Goal: Task Accomplishment & Management: Use online tool/utility

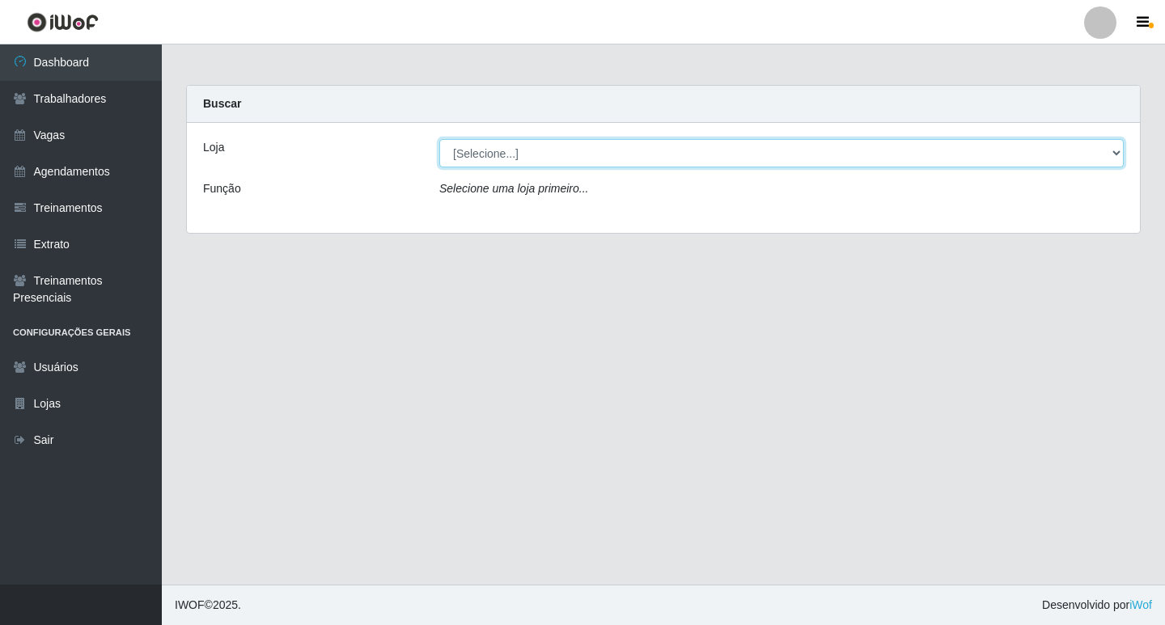
click at [546, 159] on select "[Selecione...] Ideal - Centenário Ideal - Conceição Ideal - Prata" at bounding box center [781, 153] width 684 height 28
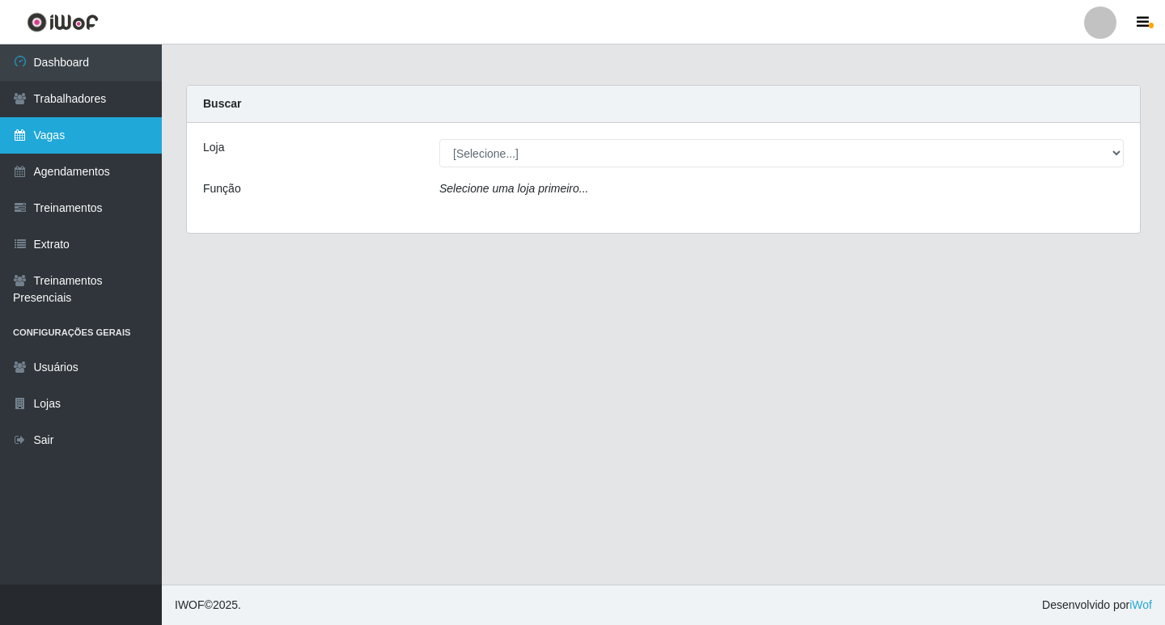
click at [43, 135] on link "Vagas" at bounding box center [81, 135] width 162 height 36
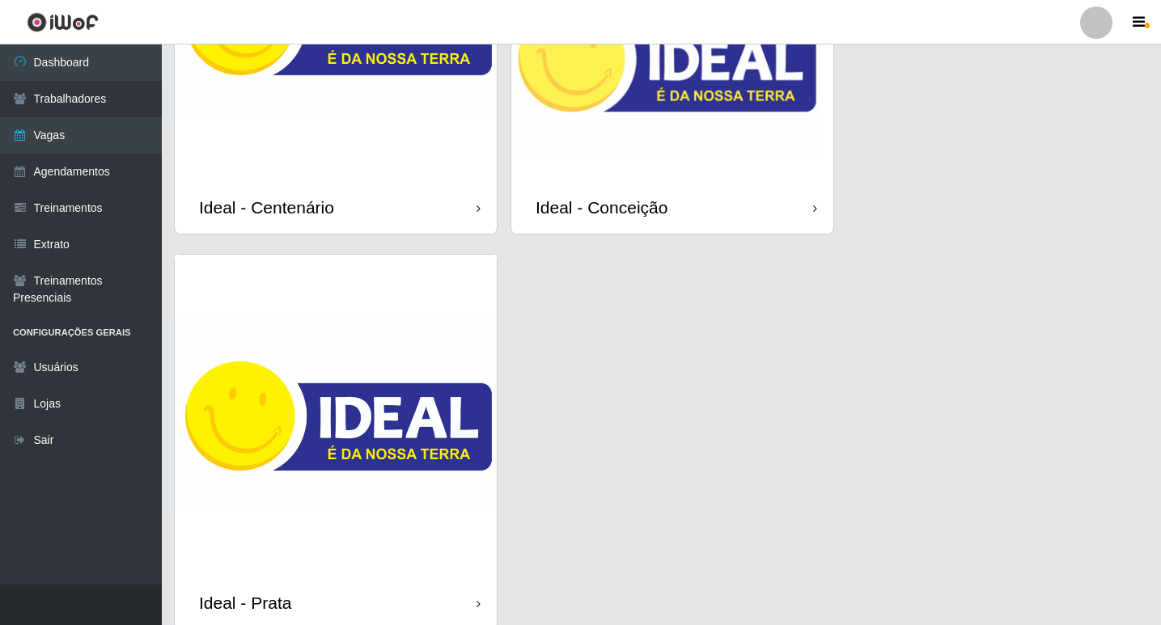
scroll to position [307, 0]
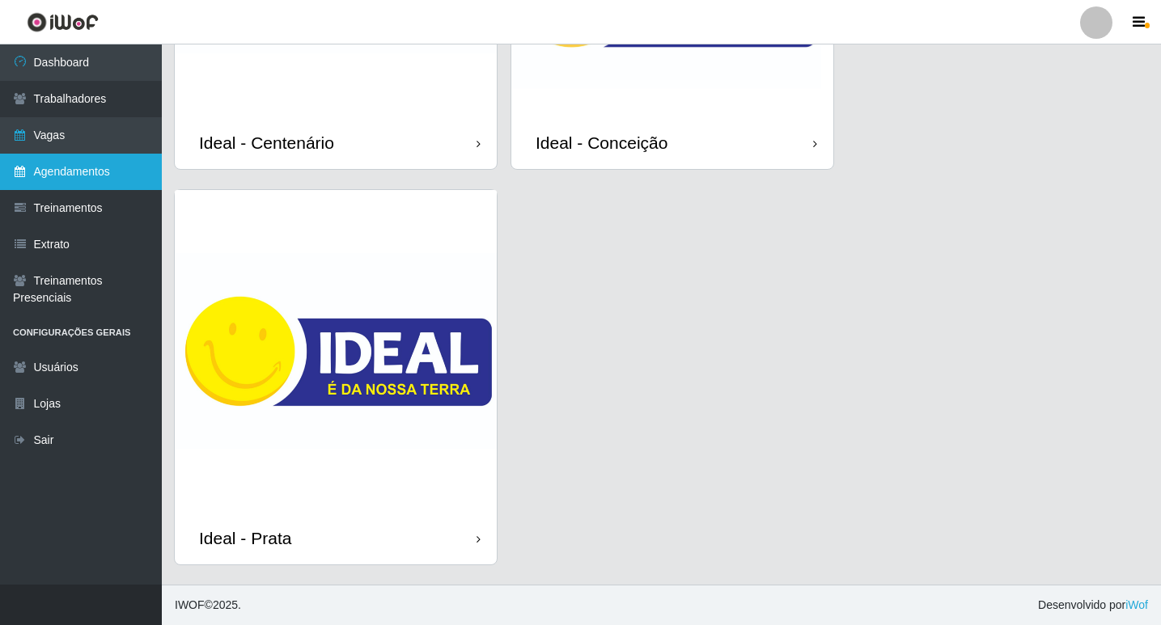
click at [88, 179] on link "Agendamentos" at bounding box center [81, 172] width 162 height 36
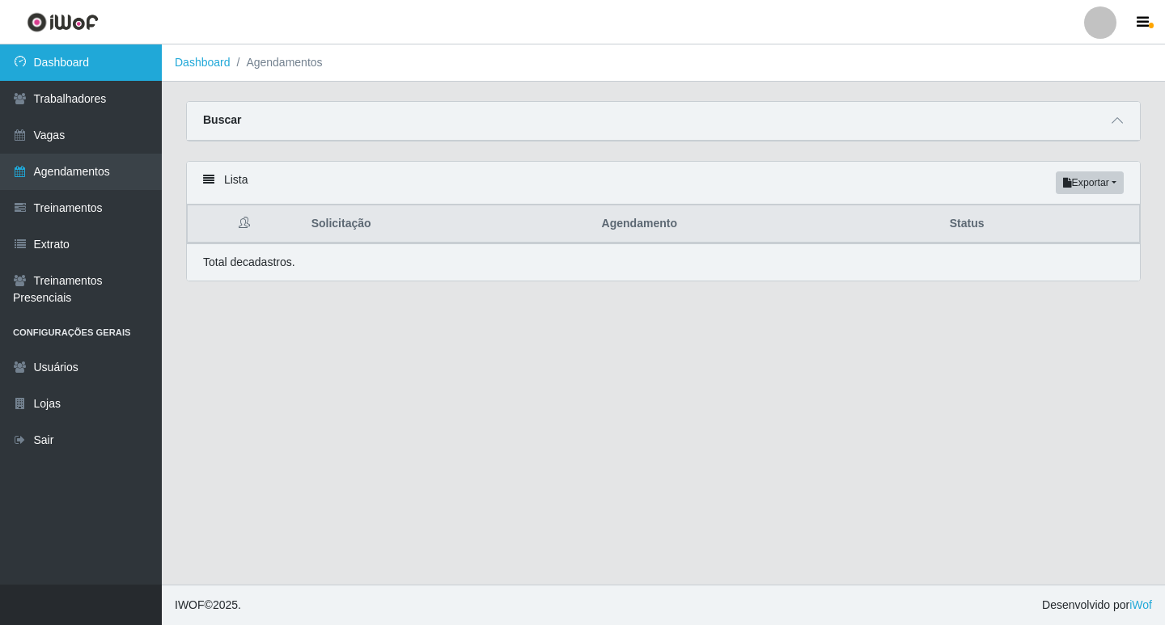
click at [66, 75] on link "Dashboard" at bounding box center [81, 62] width 162 height 36
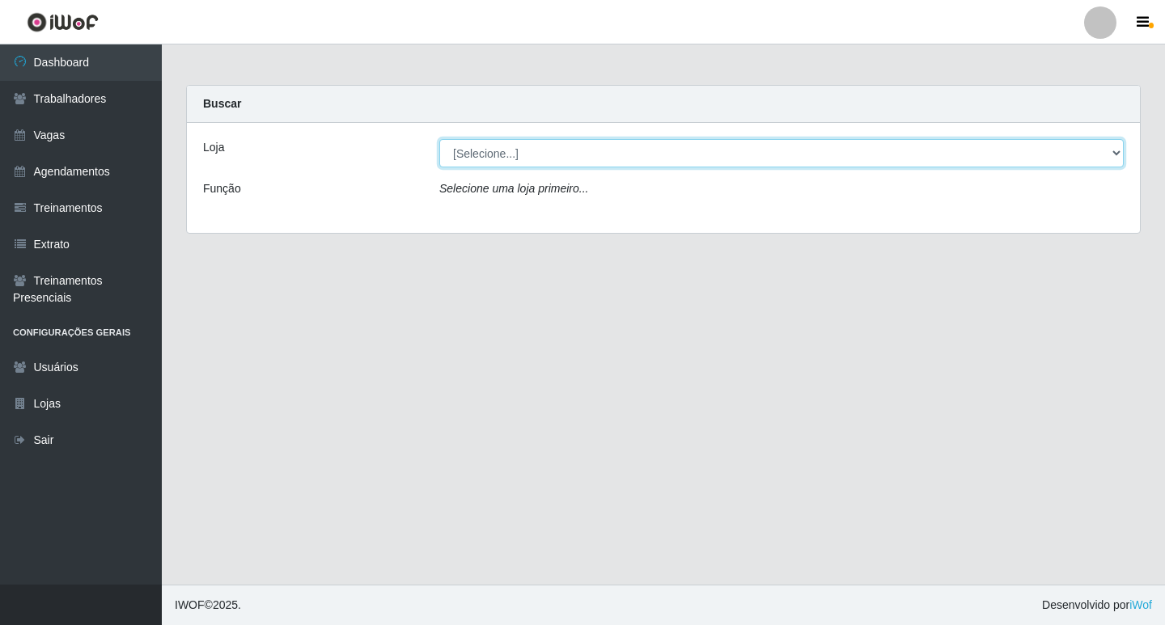
click at [521, 149] on select "[Selecione...] Ideal - Centenário Ideal - Conceição Ideal - Prata" at bounding box center [781, 153] width 684 height 28
select select "231"
click at [439, 139] on select "[Selecione...] Ideal - Centenário Ideal - Conceição Ideal - Prata" at bounding box center [781, 153] width 684 height 28
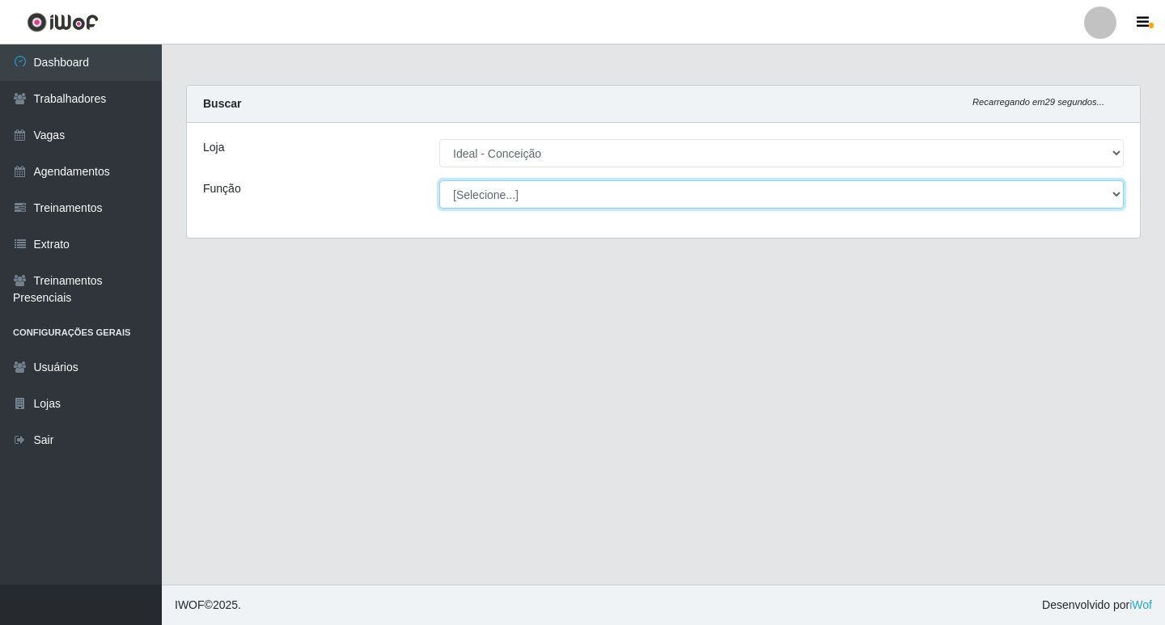
click at [501, 196] on select "[Selecione...] ASG ASG + ASG ++ Auxiliar de Estacionamento Auxiliar de Estacion…" at bounding box center [781, 194] width 684 height 28
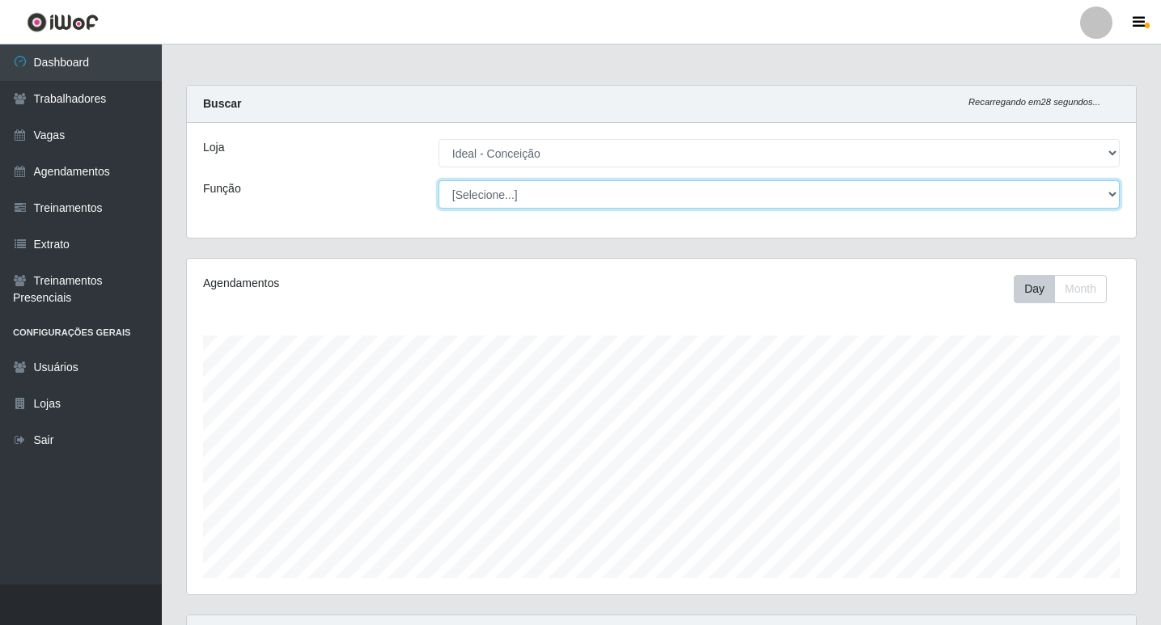
scroll to position [336, 949]
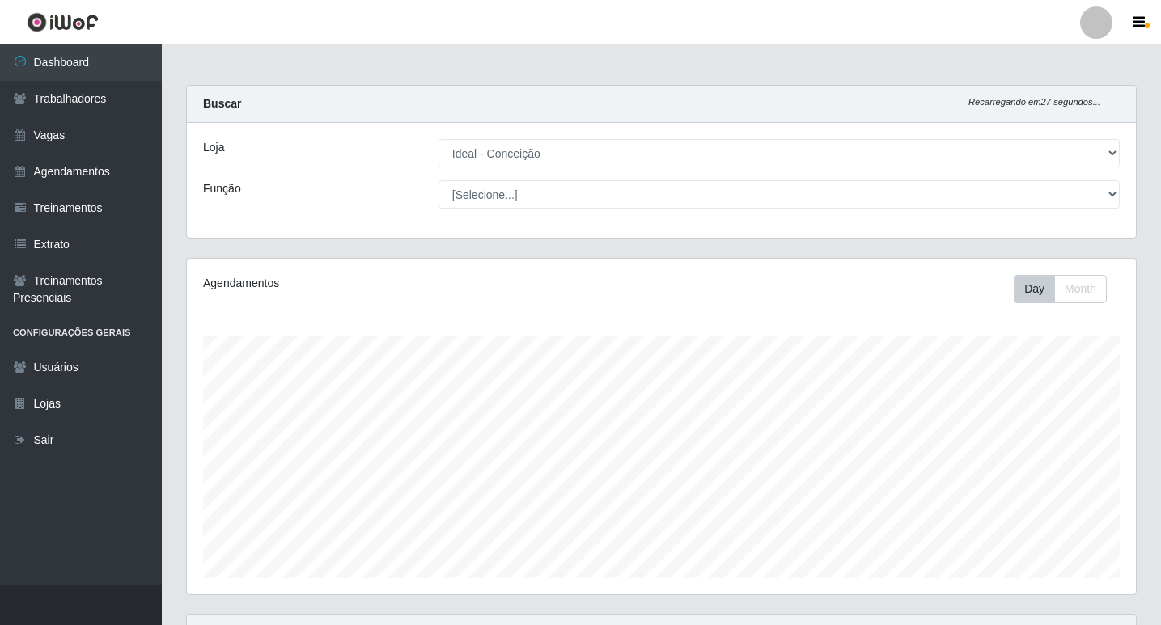
click at [358, 133] on div "Loja [Selecione...] Ideal - Centenário Ideal - Conceição Ideal - Prata Função […" at bounding box center [661, 180] width 949 height 115
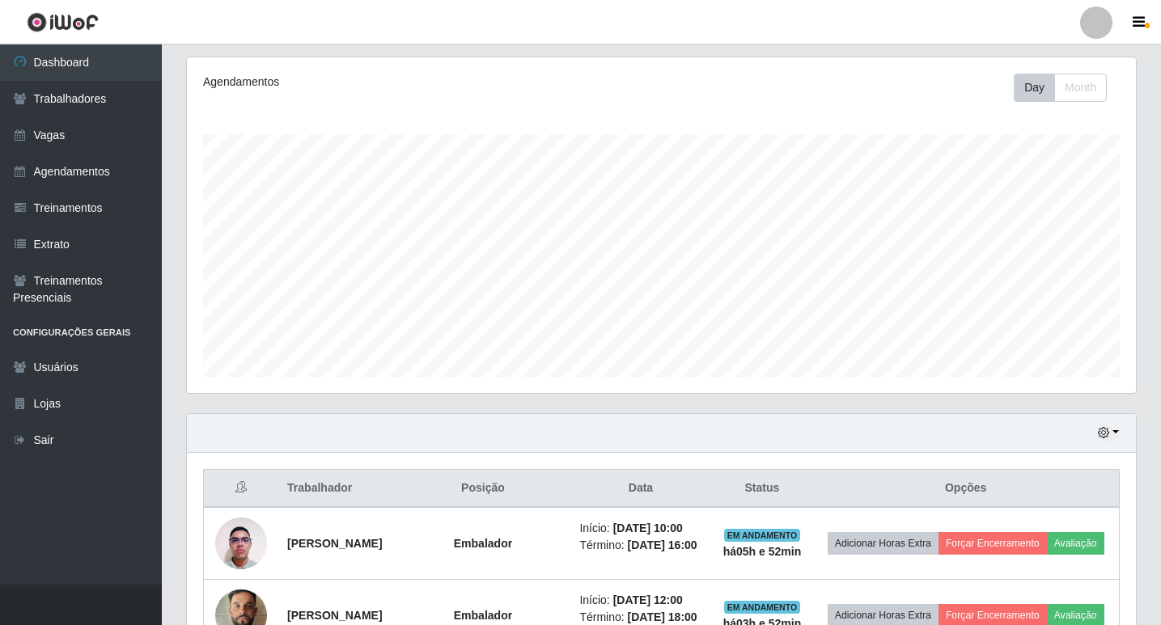
scroll to position [0, 0]
